Goal: Navigation & Orientation: Find specific page/section

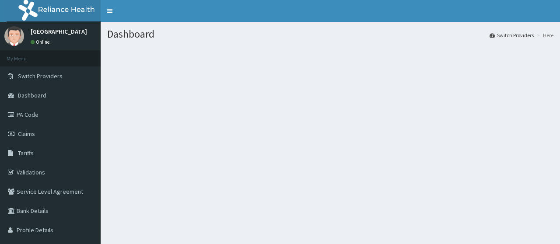
click at [46, 164] on link "Validations" at bounding box center [50, 172] width 101 height 19
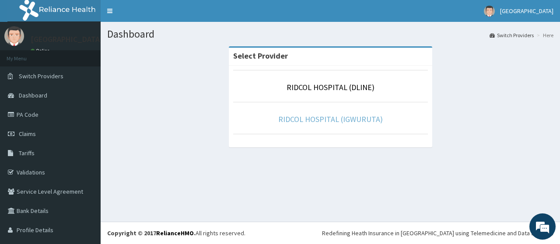
click at [295, 118] on link "RIDCOL HOSPITAL (IGWURUTA)" at bounding box center [330, 119] width 105 height 10
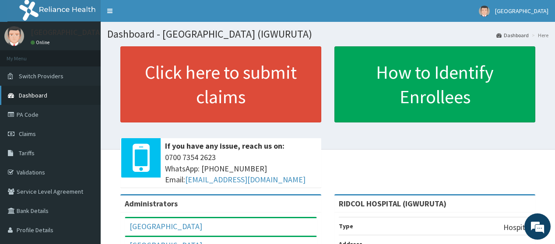
click at [56, 102] on link "Dashboard" at bounding box center [50, 95] width 101 height 19
click at [46, 171] on link "Validations" at bounding box center [50, 172] width 101 height 19
